Goal: Task Accomplishment & Management: Manage account settings

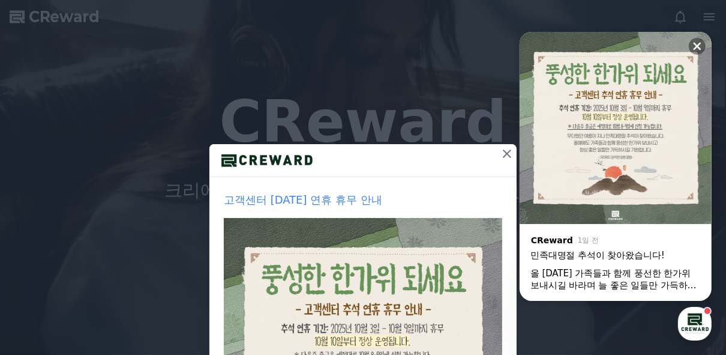
click at [500, 149] on icon at bounding box center [507, 153] width 14 height 14
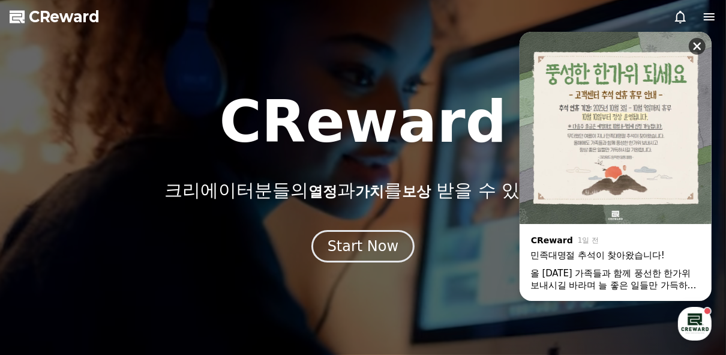
click at [695, 46] on icon at bounding box center [697, 47] width 8 height 8
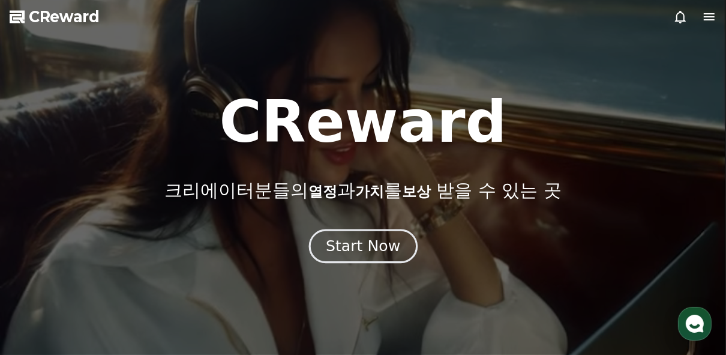
click at [385, 248] on div "Start Now" at bounding box center [363, 246] width 74 height 20
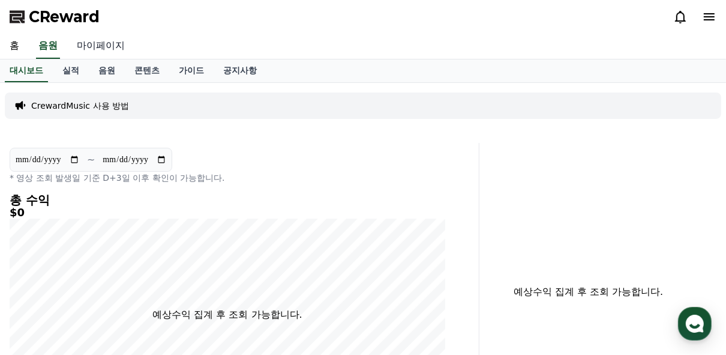
click at [83, 46] on link "마이페이지" at bounding box center [100, 46] width 67 height 25
select select "**********"
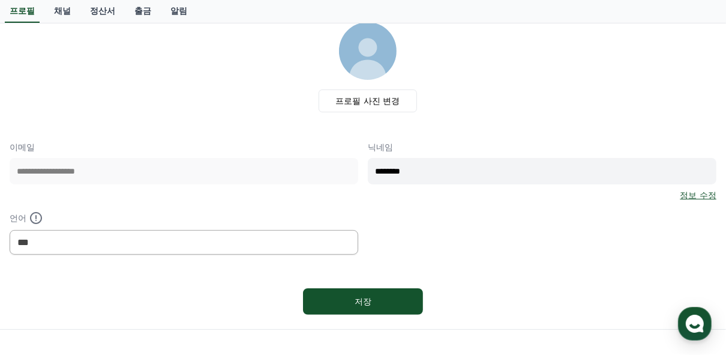
scroll to position [1, 0]
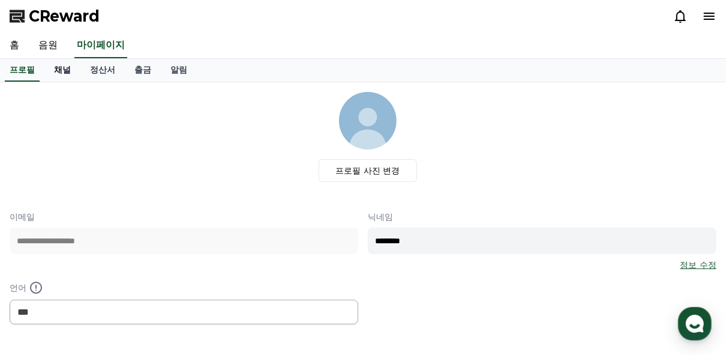
click at [58, 67] on link "채널" at bounding box center [62, 70] width 36 height 23
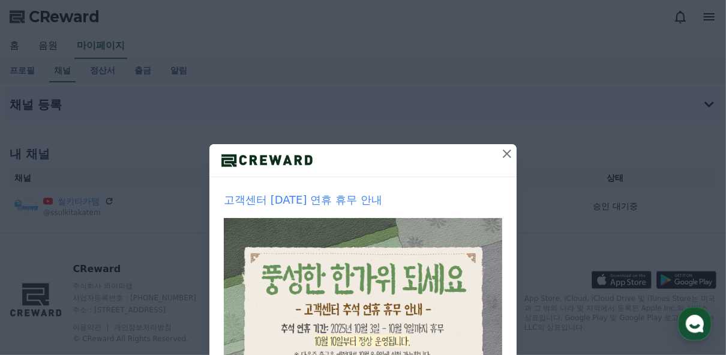
click at [504, 153] on icon at bounding box center [507, 153] width 14 height 14
